Goal: Task Accomplishment & Management: Use online tool/utility

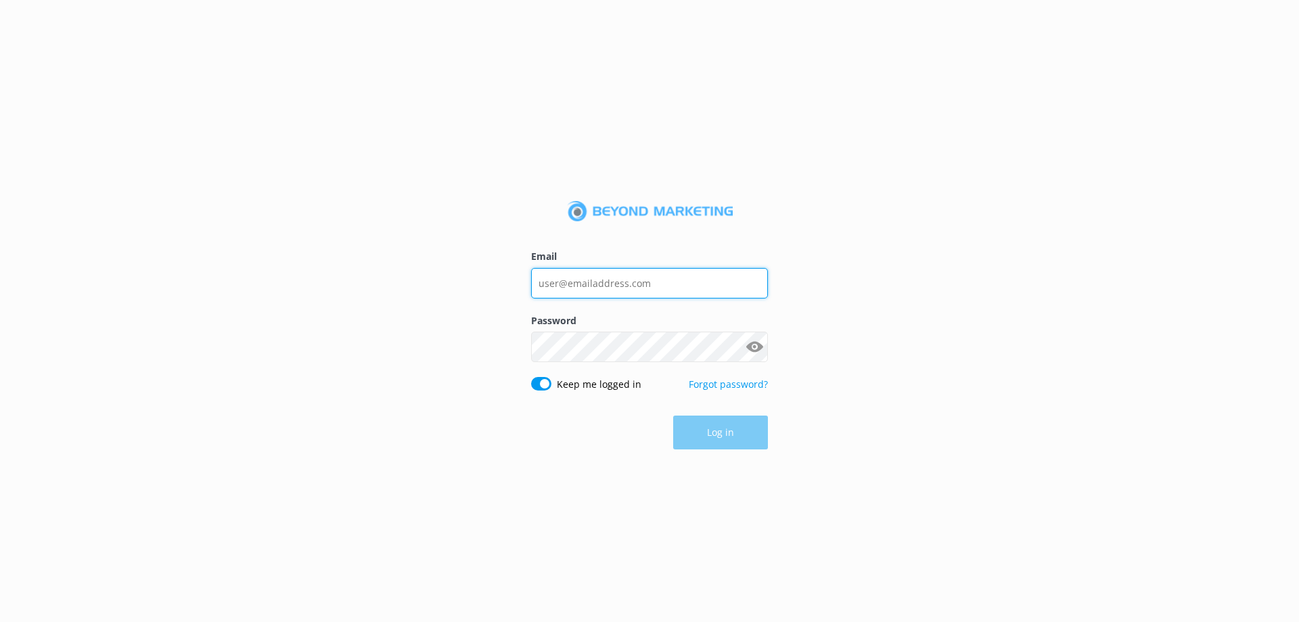
type input "[PERSON_NAME][EMAIL_ADDRESS][DOMAIN_NAME]"
click at [723, 428] on div "Log in" at bounding box center [649, 432] width 237 height 34
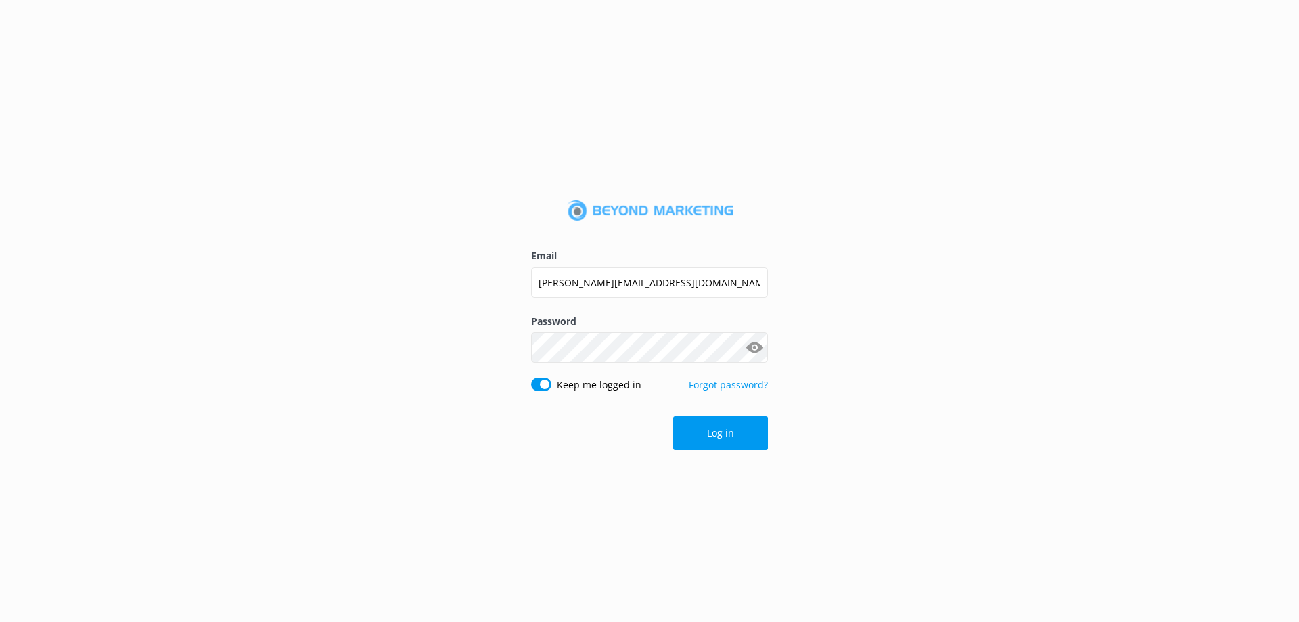
click at [723, 428] on button "Log in" at bounding box center [720, 433] width 95 height 34
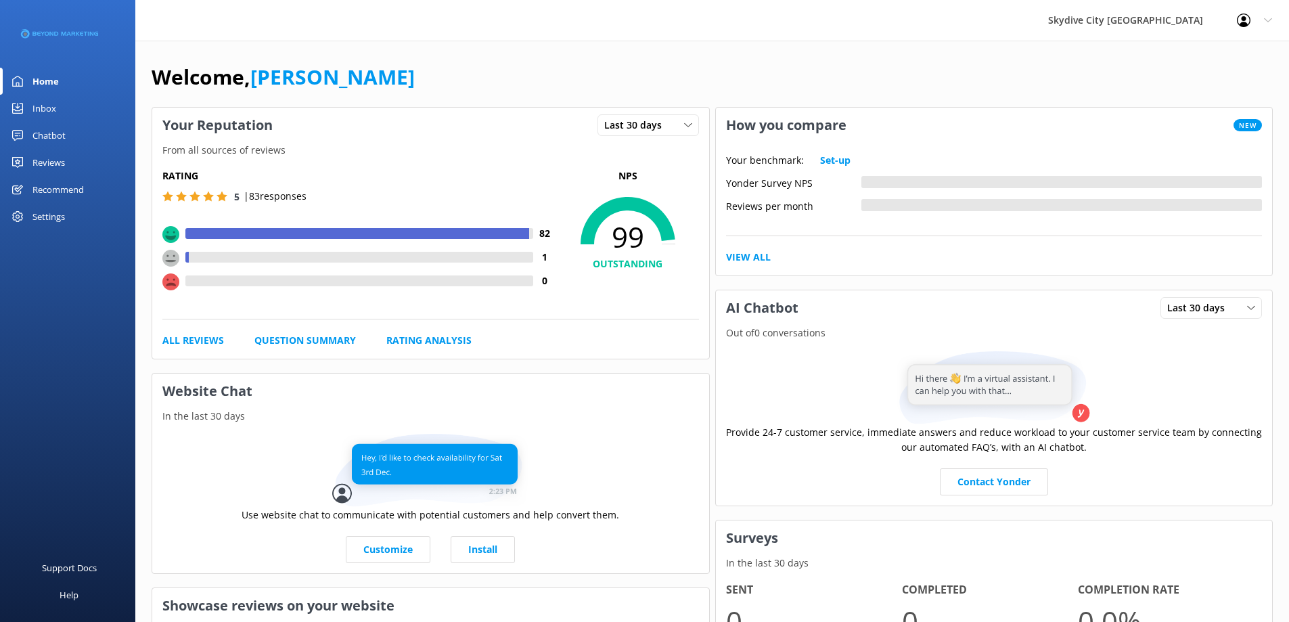
click at [64, 164] on div "Reviews" at bounding box center [48, 162] width 32 height 27
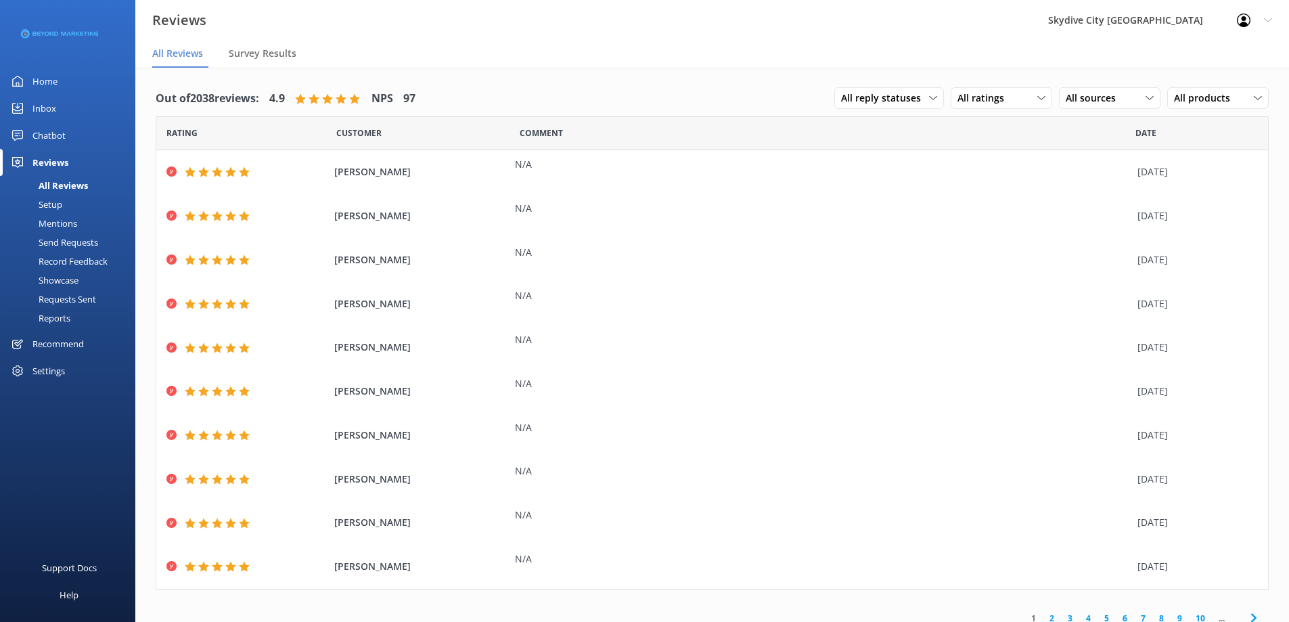
click at [76, 243] on div "Send Requests" at bounding box center [53, 242] width 90 height 19
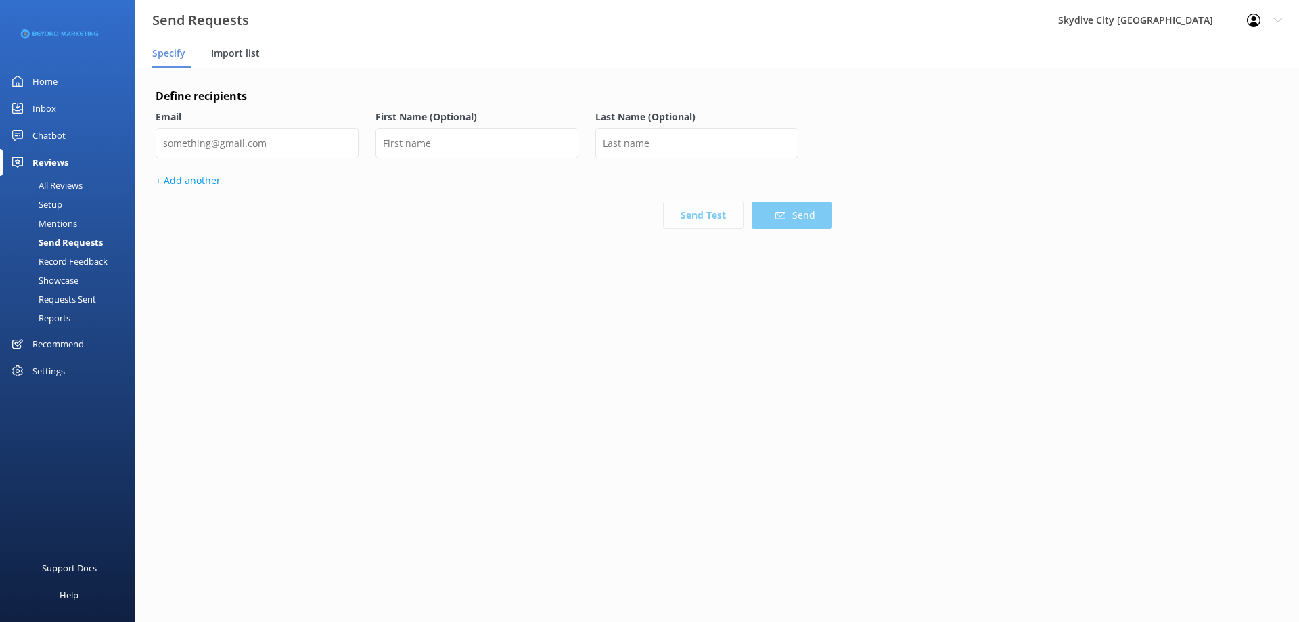
click at [239, 58] on span "Import list" at bounding box center [235, 54] width 49 height 14
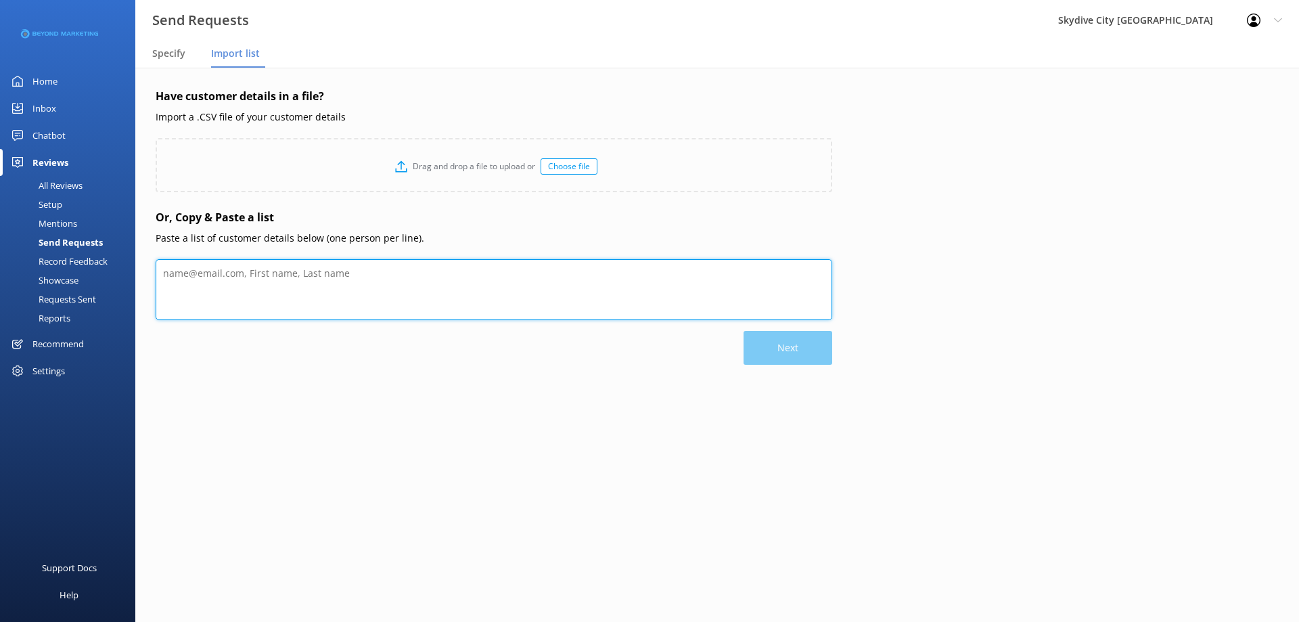
click at [265, 281] on textarea at bounding box center [494, 289] width 677 height 61
paste textarea "[PERSON_NAME] [EMAIL_ADDRESS][DOMAIN_NAME] [PERSON_NAME] [PERSON_NAME][EMAIL_AD…"
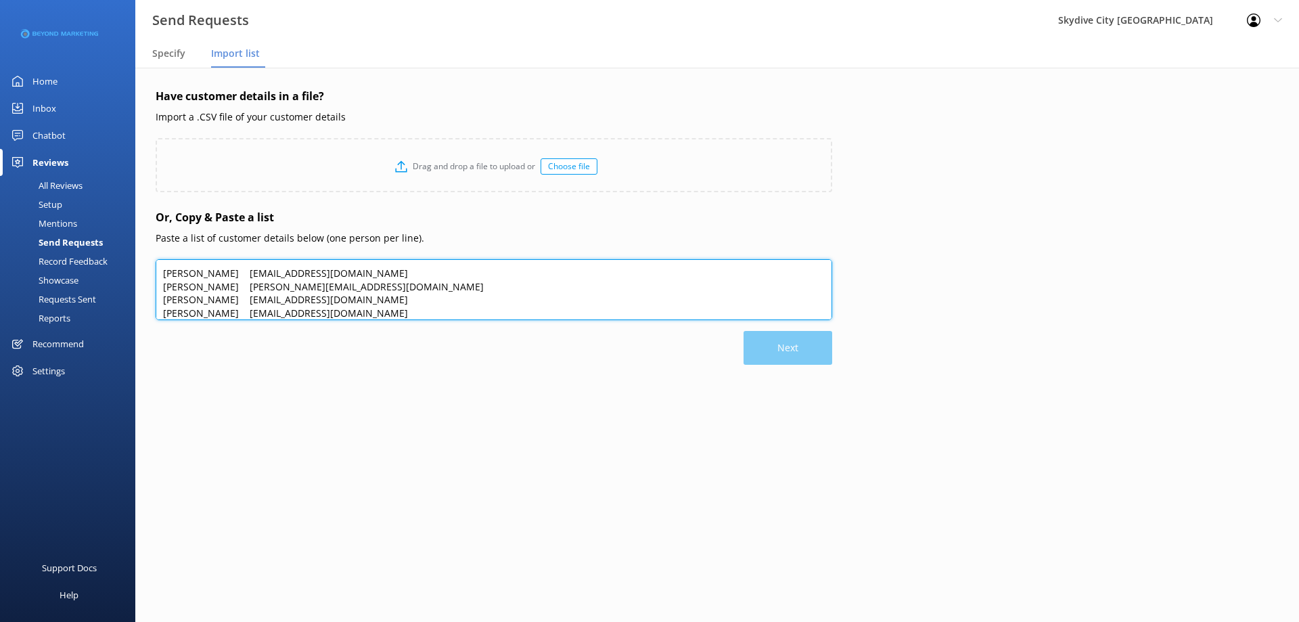
scroll to position [199, 0]
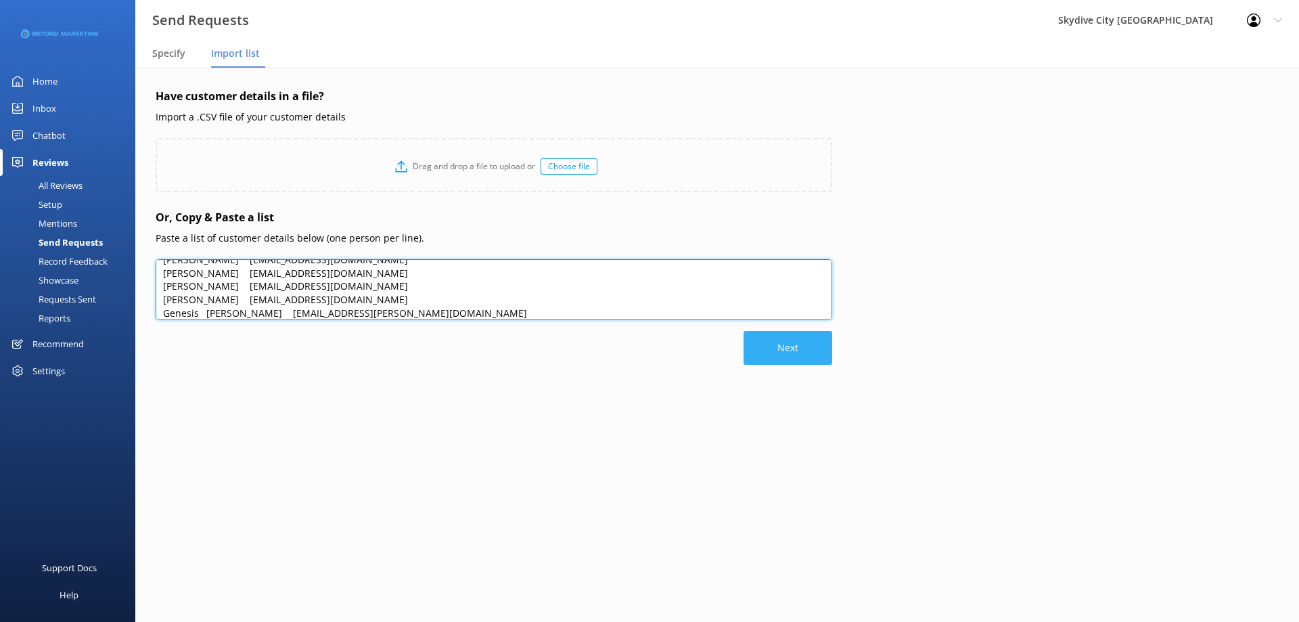
type textarea "[PERSON_NAME] [EMAIL_ADDRESS][DOMAIN_NAME] [PERSON_NAME] [PERSON_NAME][EMAIL_AD…"
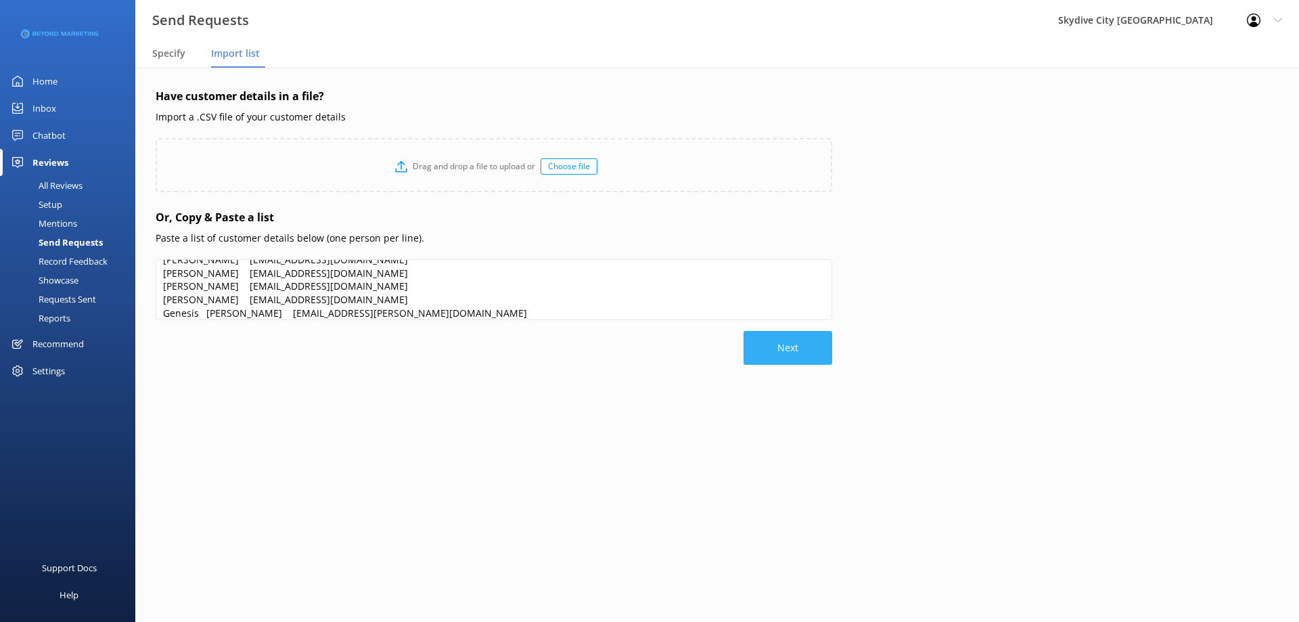
click at [766, 345] on button "Next" at bounding box center [788, 348] width 89 height 34
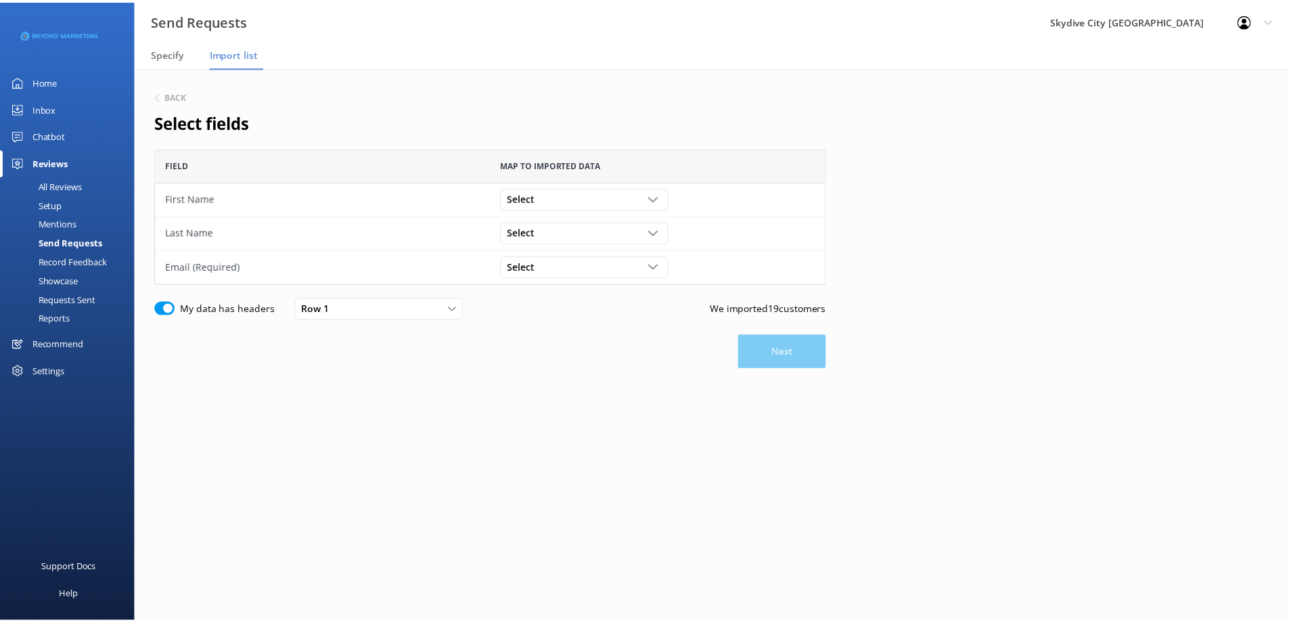
scroll to position [126, 666]
click at [546, 207] on div "Select [PERSON_NAME] [EMAIL_ADDRESS][DOMAIN_NAME]" at bounding box center [588, 198] width 169 height 22
click at [547, 227] on link "[PERSON_NAME]" at bounding box center [588, 226] width 167 height 27
click at [551, 236] on div "Select" at bounding box center [588, 232] width 162 height 15
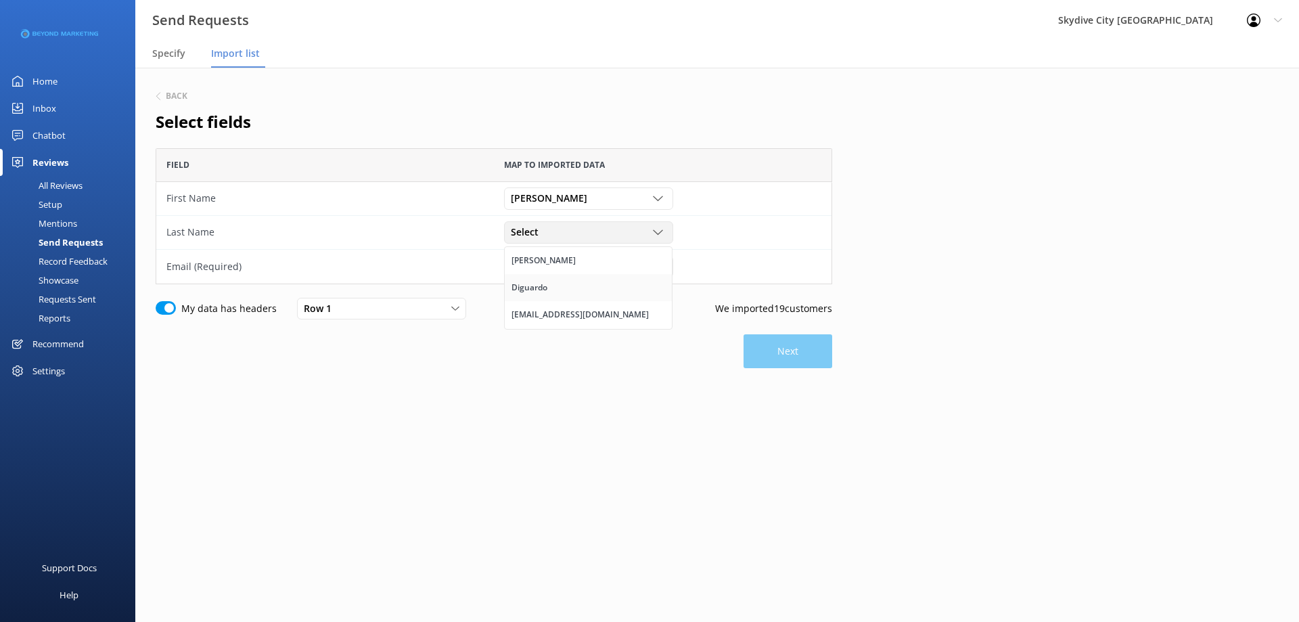
click at [543, 283] on div "Diguardo" at bounding box center [529, 288] width 36 height 14
click at [553, 260] on div "Select" at bounding box center [588, 266] width 162 height 15
click at [579, 345] on div "[EMAIL_ADDRESS][DOMAIN_NAME]" at bounding box center [579, 349] width 137 height 14
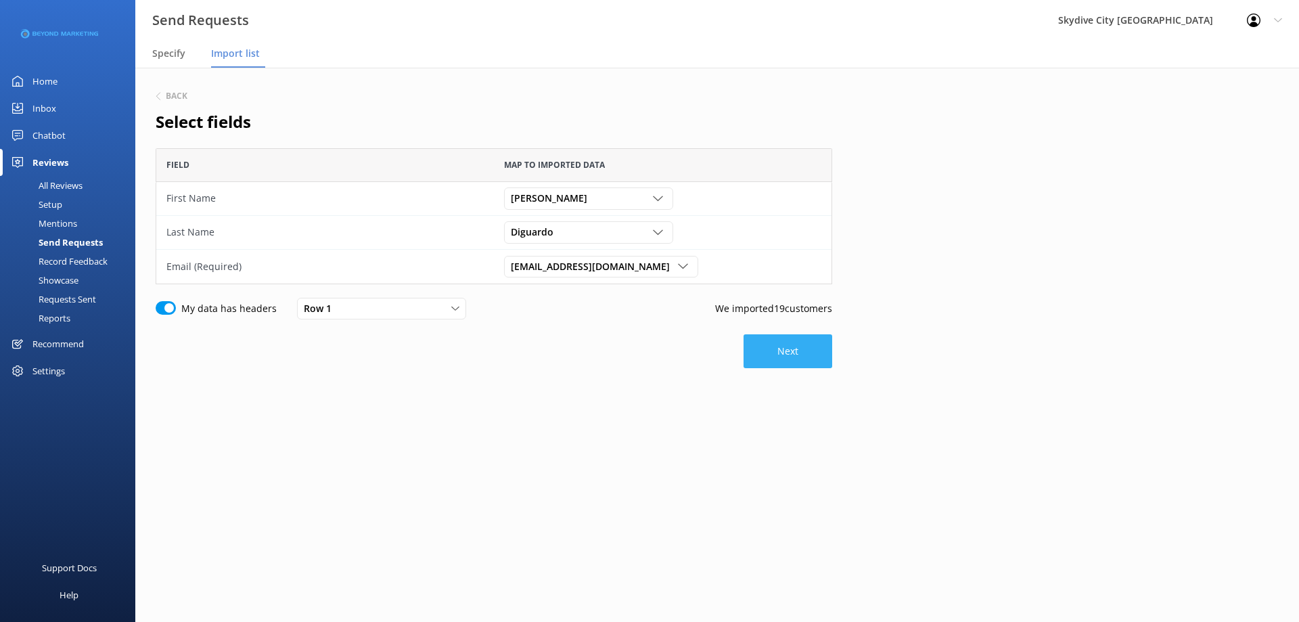
click at [779, 348] on button "Next" at bounding box center [788, 351] width 89 height 34
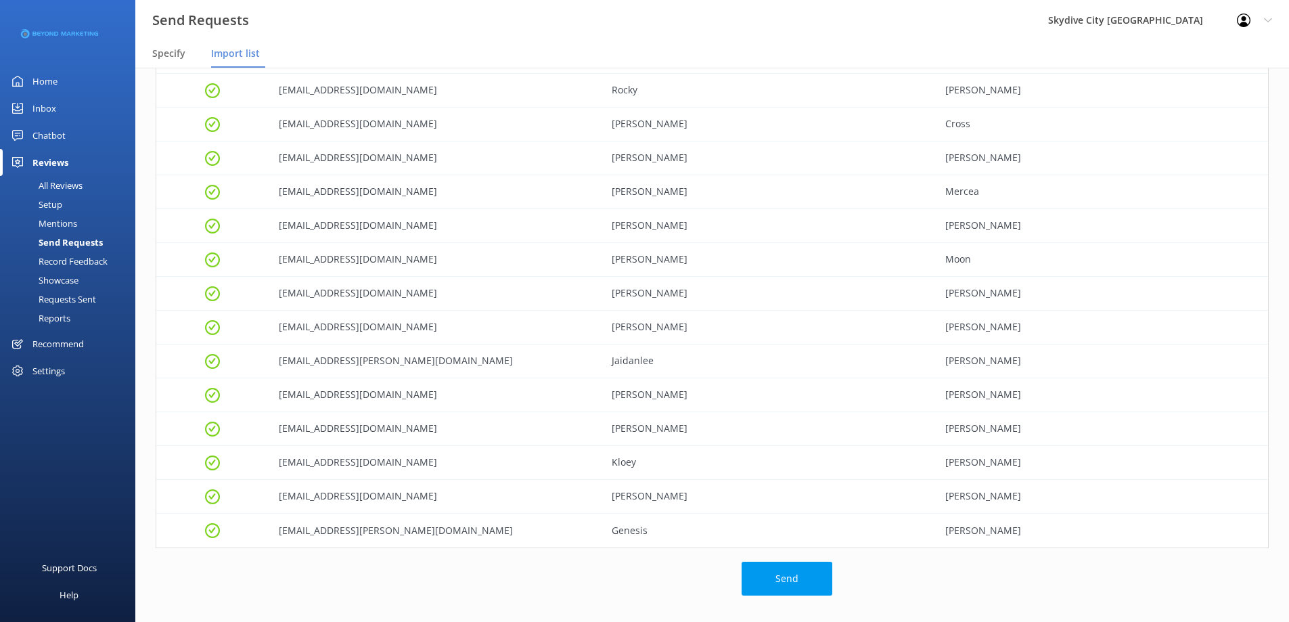
scroll to position [319, 0]
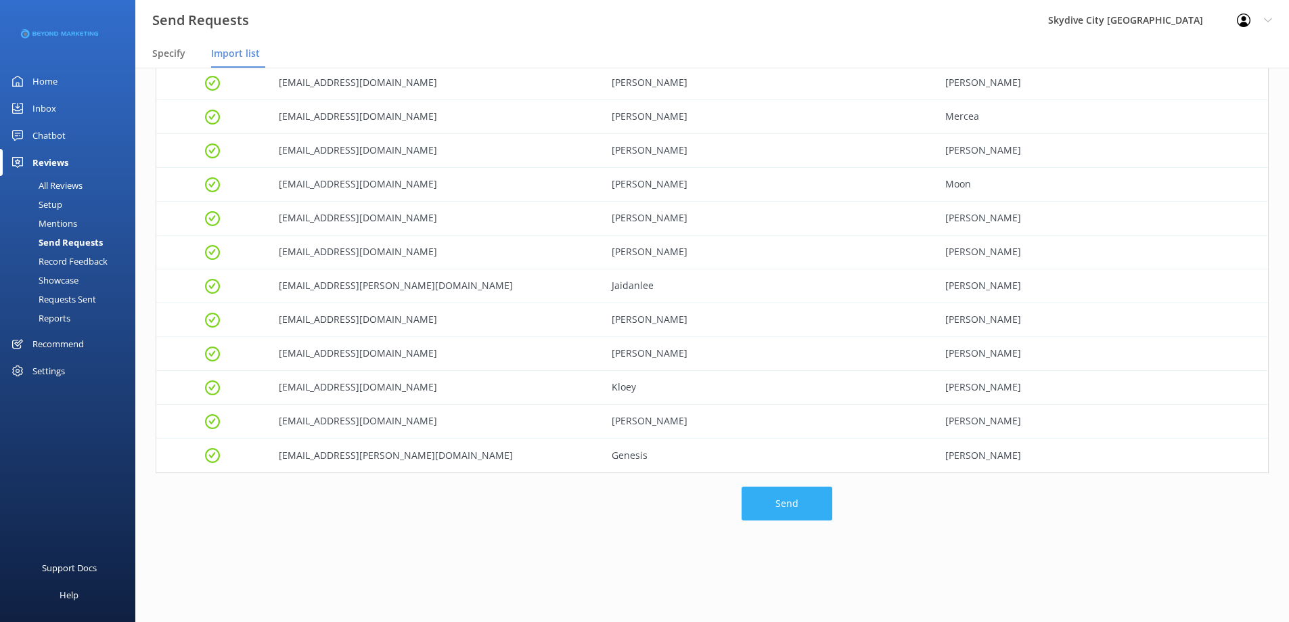
click at [785, 504] on button "Send" at bounding box center [787, 503] width 91 height 34
